Goal: Information Seeking & Learning: Check status

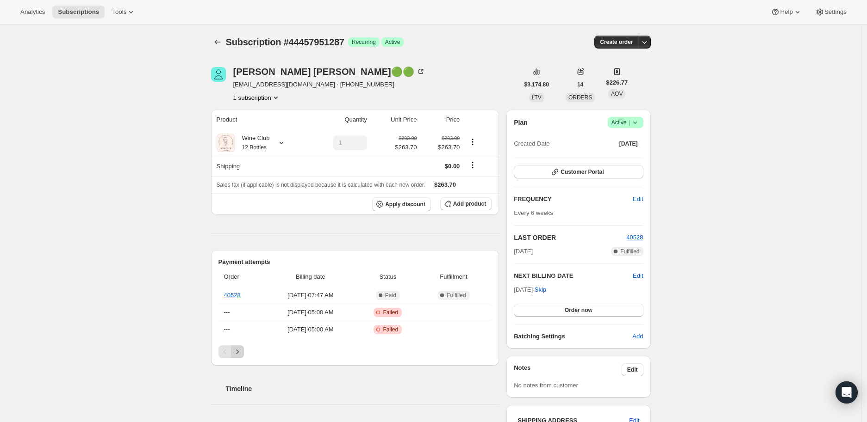
click at [240, 348] on icon "Next" at bounding box center [237, 351] width 9 height 9
click at [227, 350] on icon "Previous" at bounding box center [224, 351] width 9 height 9
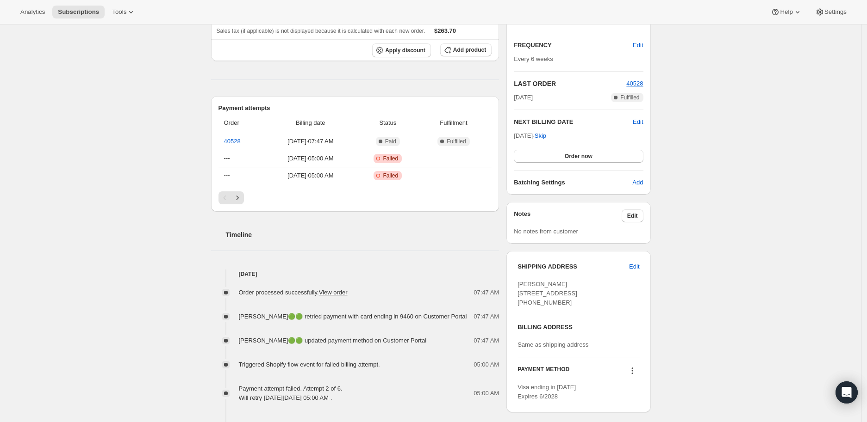
scroll to position [205, 0]
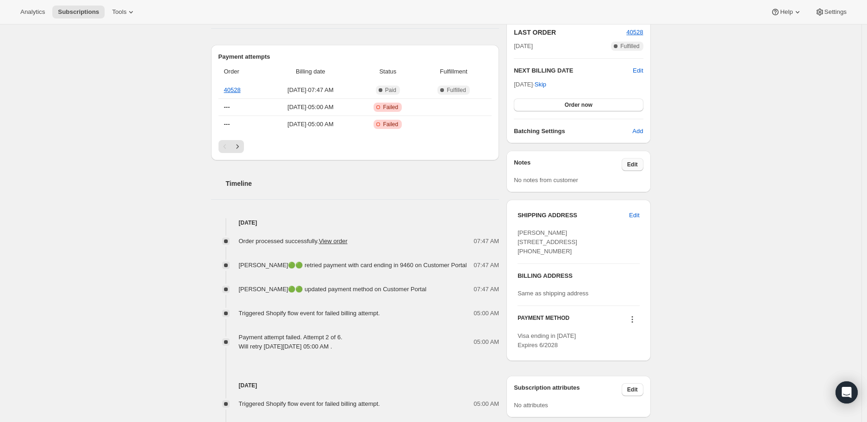
click at [633, 162] on span "Edit" at bounding box center [632, 164] width 11 height 7
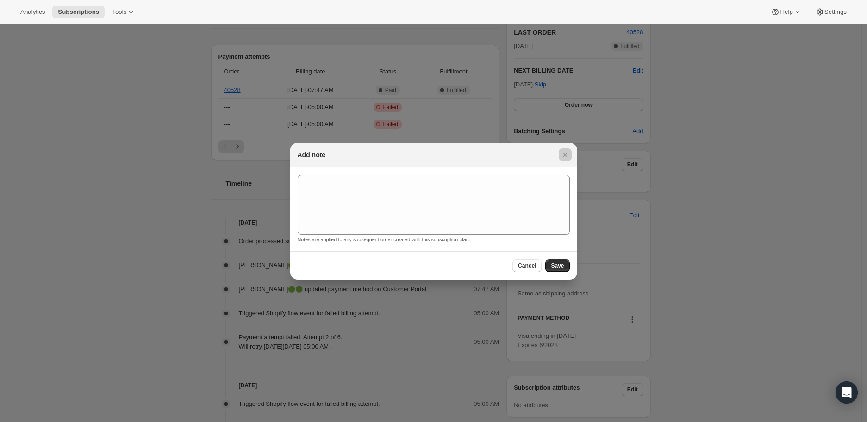
click at [139, 195] on div at bounding box center [433, 211] width 867 height 422
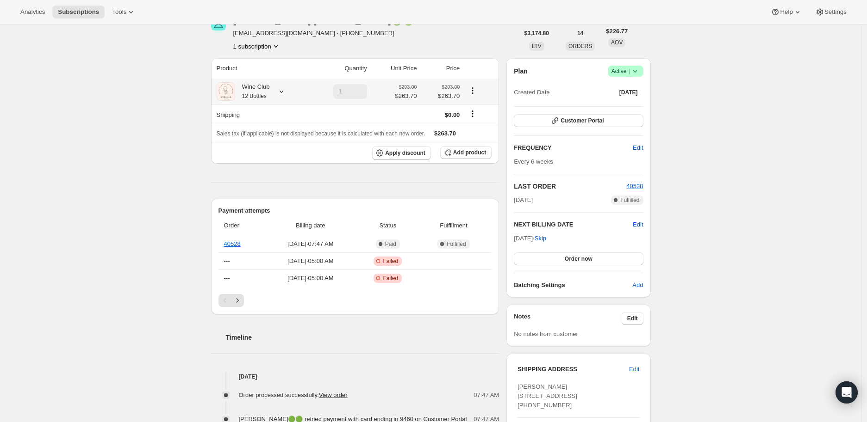
scroll to position [0, 0]
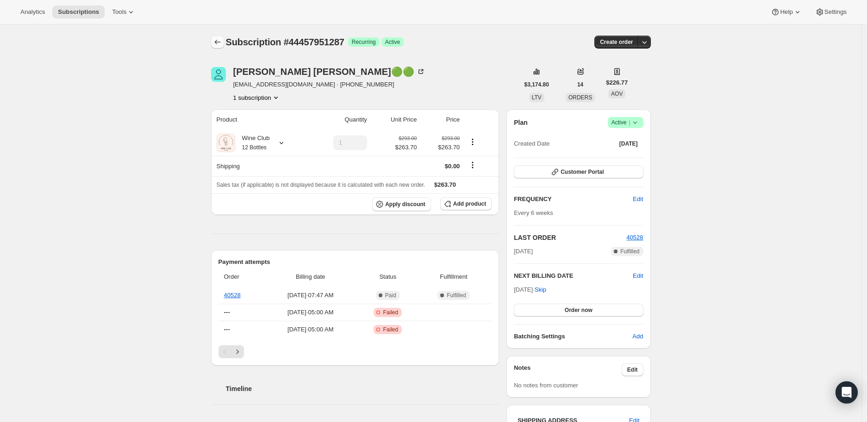
click at [217, 42] on icon "Subscriptions" at bounding box center [217, 41] width 9 height 9
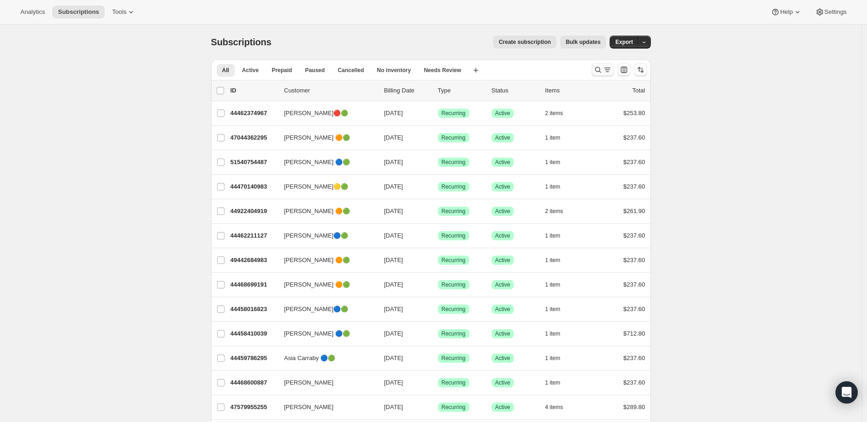
click at [598, 69] on icon "Search and filter results" at bounding box center [598, 70] width 6 height 6
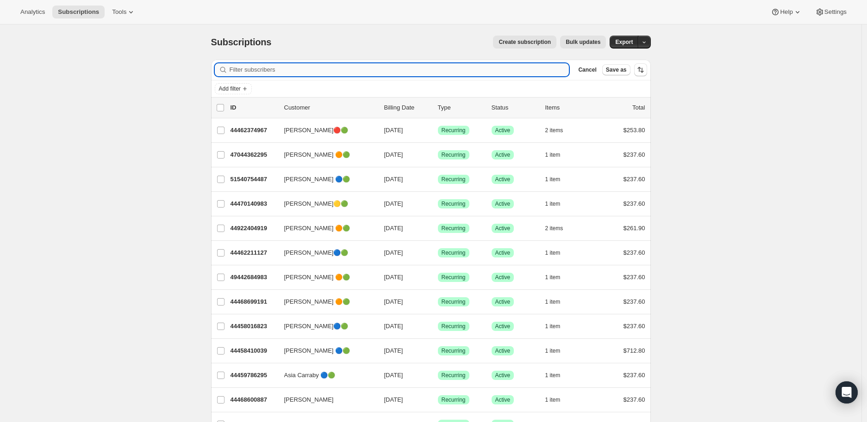
click at [241, 68] on input "Filter subscribers" at bounding box center [400, 69] width 340 height 13
paste input "Michelle Bunn"
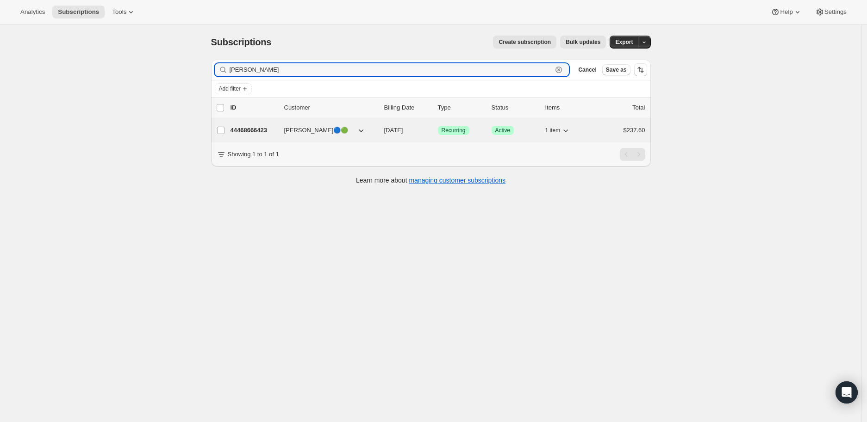
type input "Michelle Bunn"
click at [253, 131] on p "44468666423" at bounding box center [253, 130] width 46 height 9
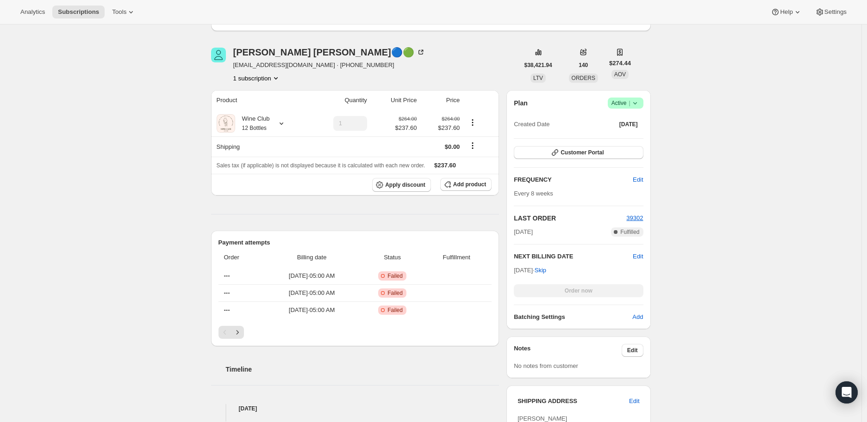
scroll to position [154, 0]
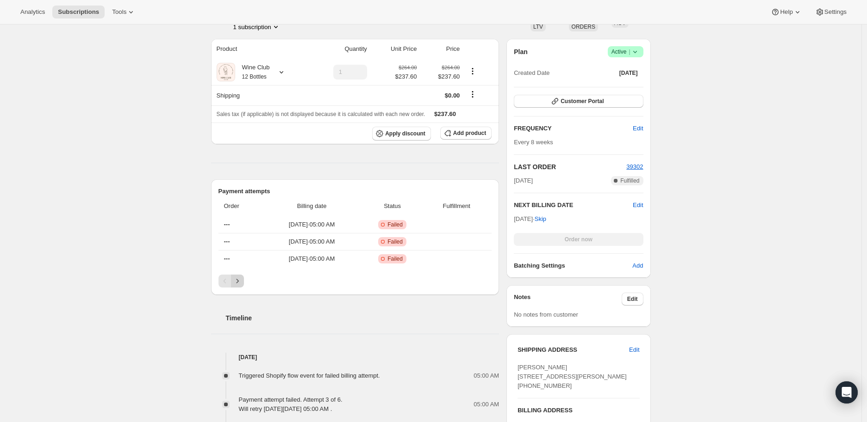
click at [240, 279] on icon "Next" at bounding box center [237, 281] width 9 height 9
click at [227, 282] on icon "Previous" at bounding box center [224, 281] width 9 height 9
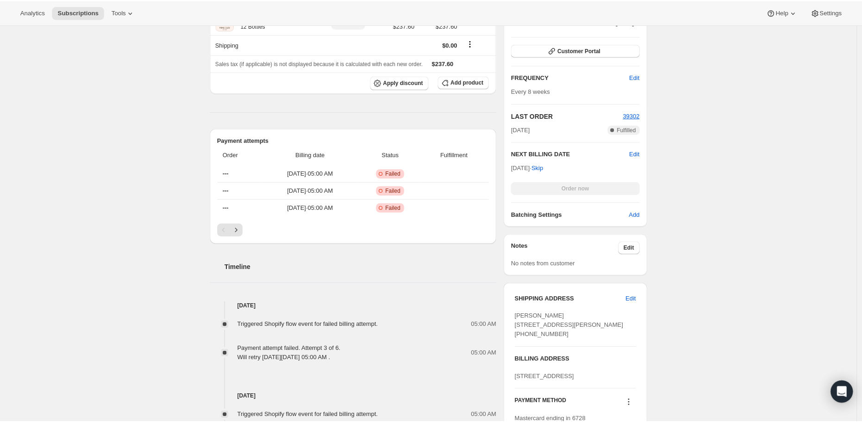
scroll to position [308, 0]
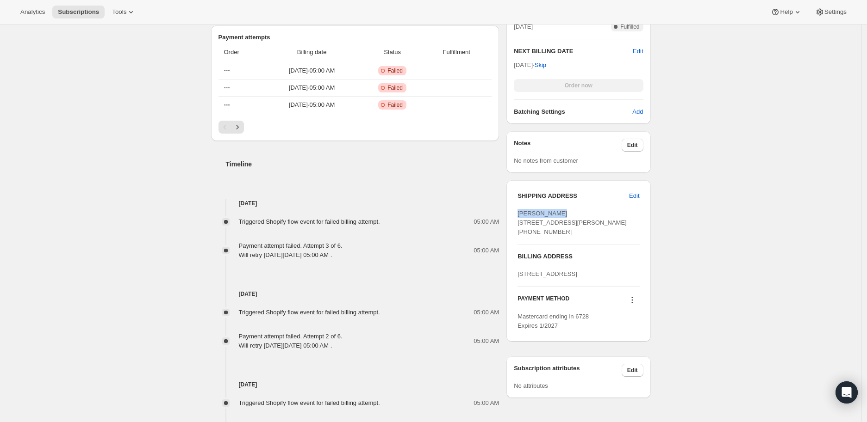
drag, startPoint x: 520, startPoint y: 213, endPoint x: 561, endPoint y: 213, distance: 40.7
click at [561, 213] on div "Michelle Bunn 8870 N Himes Ave UPS Store Tampa FL, 33614 United States +1813935…" at bounding box center [578, 223] width 122 height 28
copy span "Michelle Bunn"
drag, startPoint x: 527, startPoint y: 260, endPoint x: 567, endPoint y: 260, distance: 40.7
click at [567, 237] on div "Michelle Bunn 8870 N Himes Ave UPS Store Tampa FL, 33614 United States +1813935…" at bounding box center [578, 223] width 122 height 28
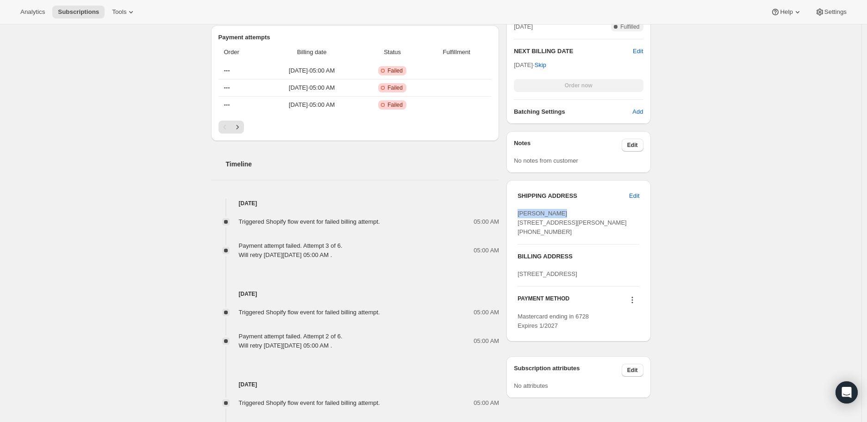
copy span "8139351808"
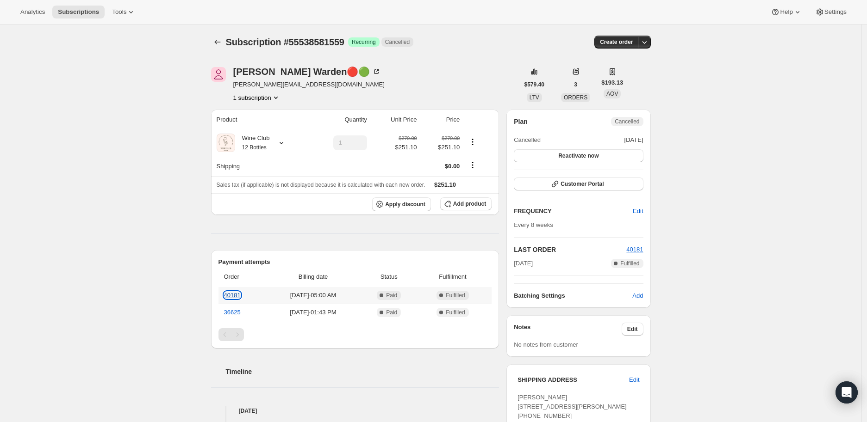
click at [234, 292] on link "40181" at bounding box center [232, 295] width 17 height 7
click at [235, 292] on link "40181" at bounding box center [232, 295] width 17 height 7
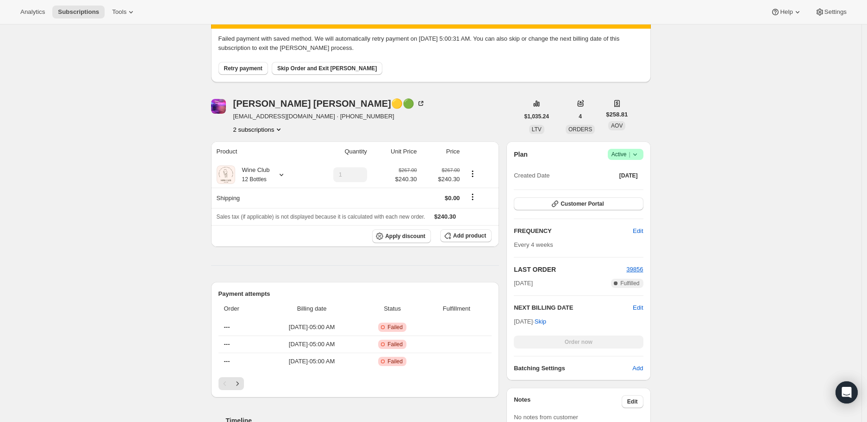
scroll to position [257, 0]
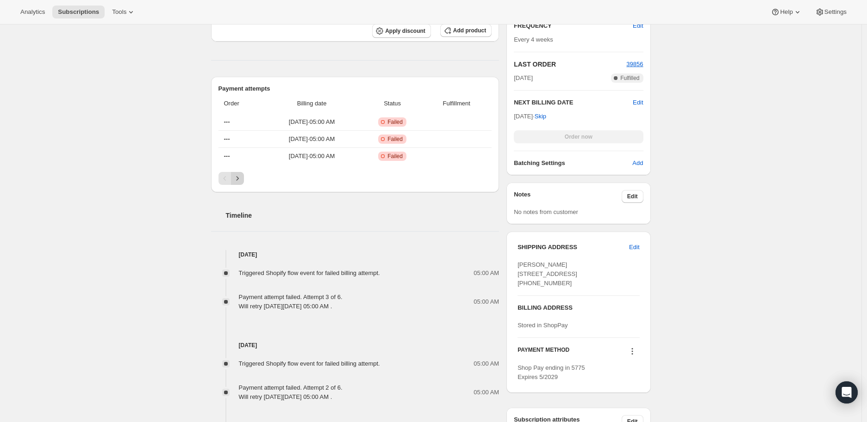
click at [241, 176] on icon "Next" at bounding box center [237, 178] width 9 height 9
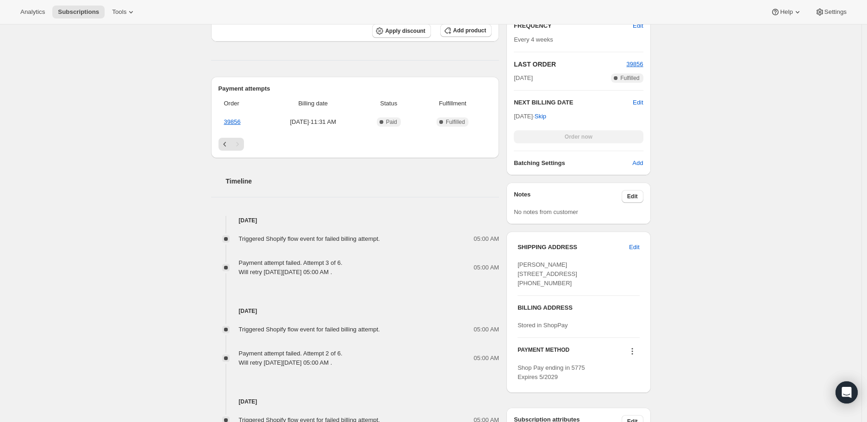
scroll to position [205, 0]
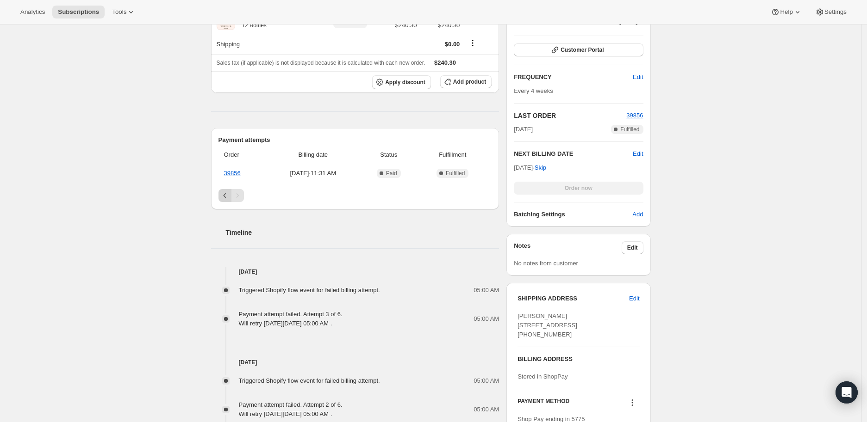
click at [225, 194] on icon "Previous" at bounding box center [224, 195] width 9 height 9
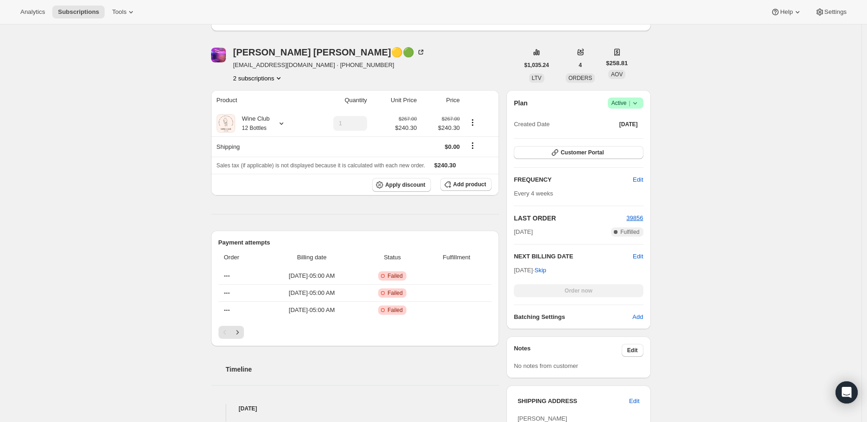
scroll to position [51, 0]
